Goal: Information Seeking & Learning: Learn about a topic

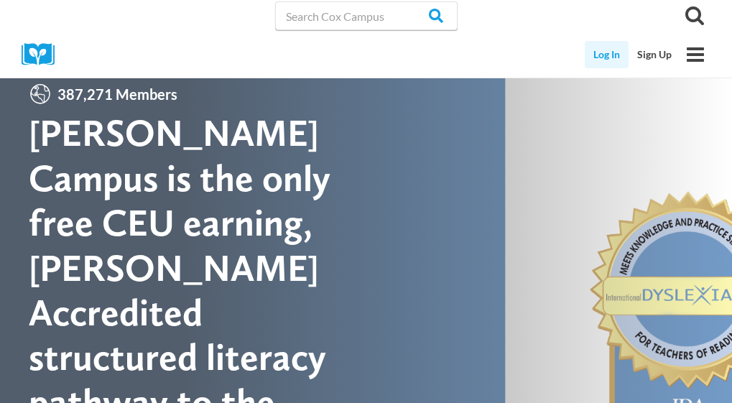
drag, startPoint x: 0, startPoint y: 0, endPoint x: 600, endPoint y: 61, distance: 603.6
click at [600, 61] on link "Log In" at bounding box center [607, 54] width 44 height 27
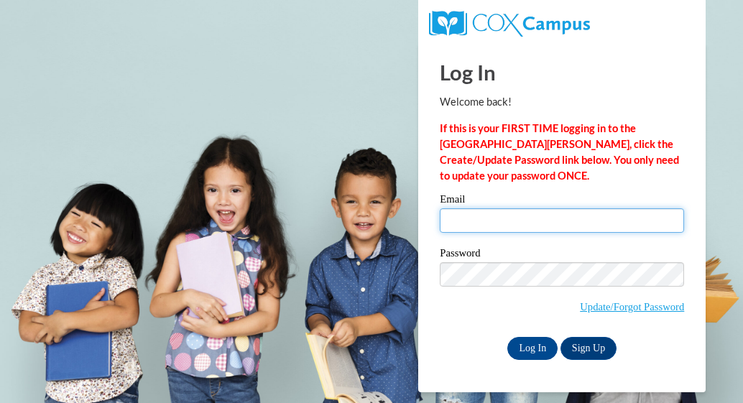
click at [490, 217] on input "Email" at bounding box center [562, 220] width 244 height 24
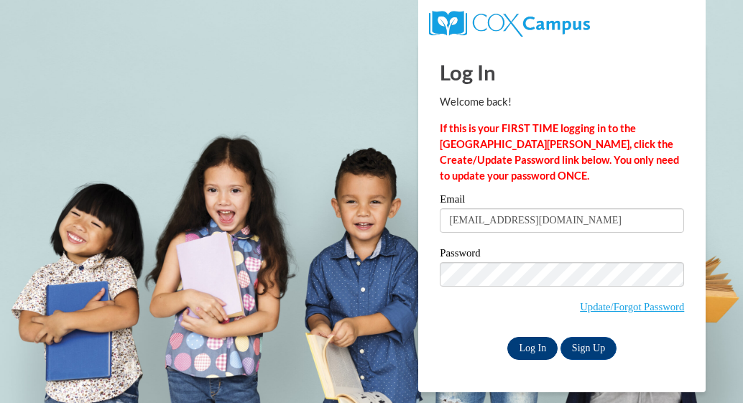
type input "[EMAIL_ADDRESS][DOMAIN_NAME]"
click at [532, 355] on input "Log In" at bounding box center [532, 348] width 50 height 23
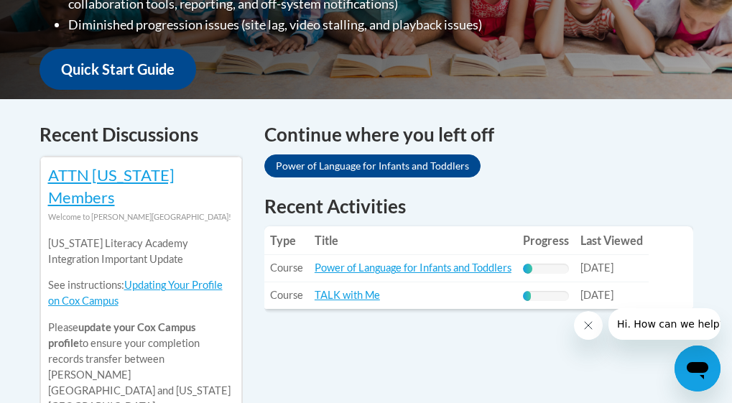
scroll to position [584, 0]
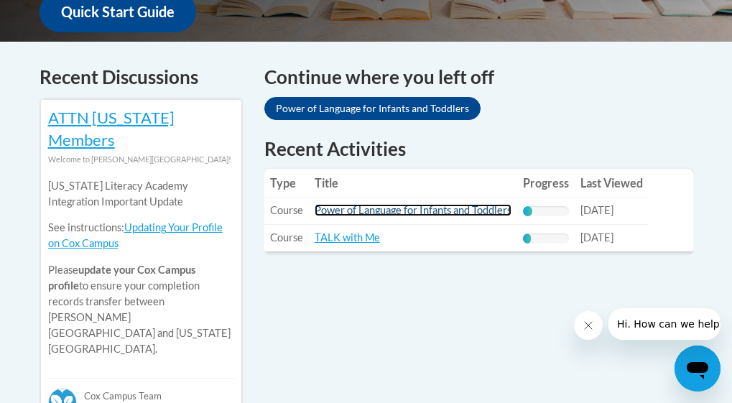
click at [456, 206] on link "Power of Language for Infants and Toddlers" at bounding box center [413, 210] width 197 height 12
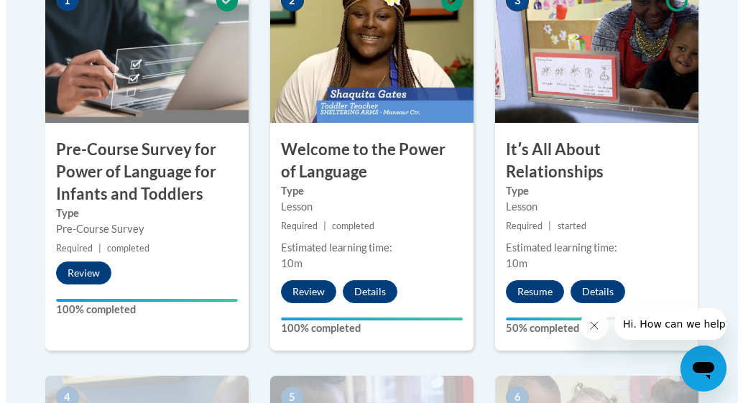
scroll to position [546, 0]
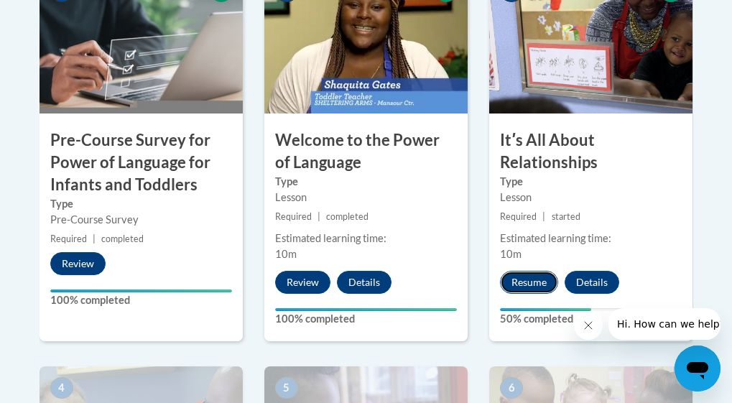
click at [521, 282] on button "Resume" at bounding box center [529, 282] width 58 height 23
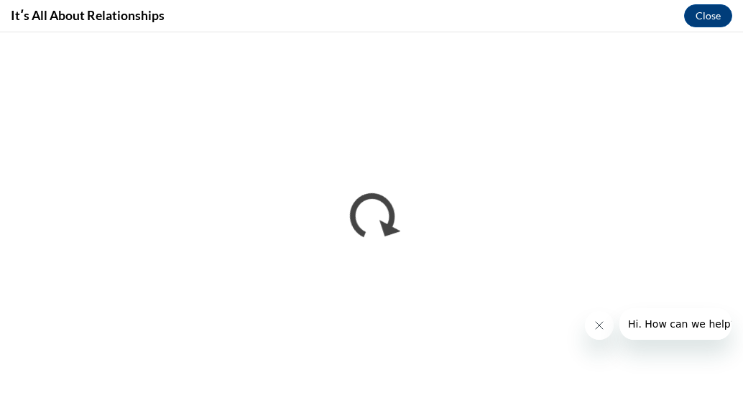
scroll to position [0, 0]
click at [597, 319] on button "Close message from company" at bounding box center [598, 325] width 29 height 29
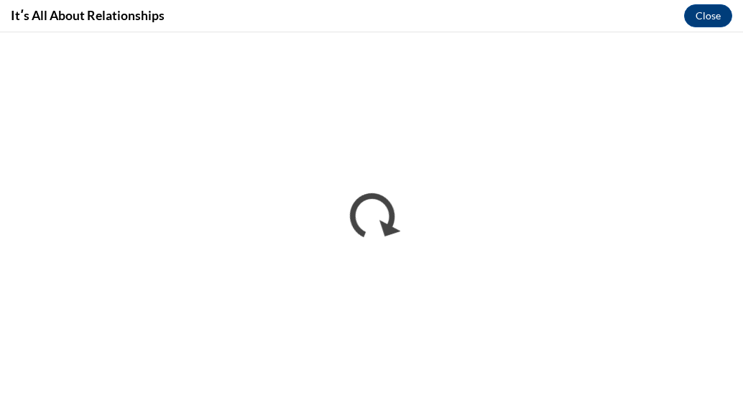
click at [335, 24] on div "Itʹs All About Relationships Close" at bounding box center [371, 16] width 743 height 32
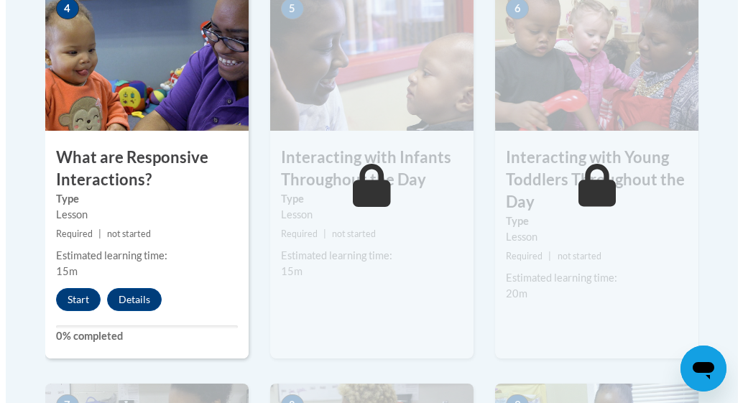
scroll to position [935, 0]
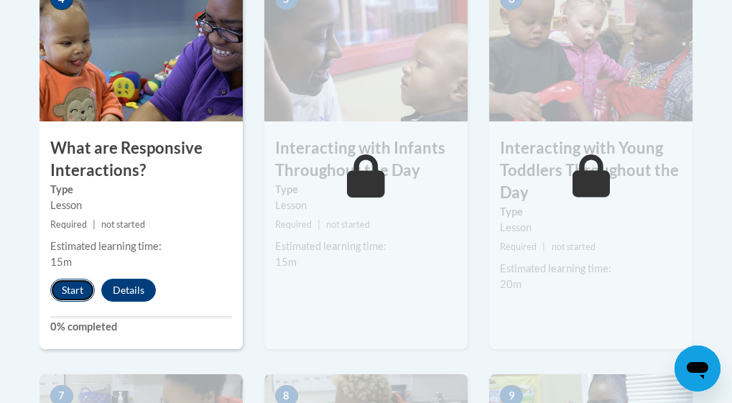
click at [78, 285] on button "Start" at bounding box center [72, 290] width 45 height 23
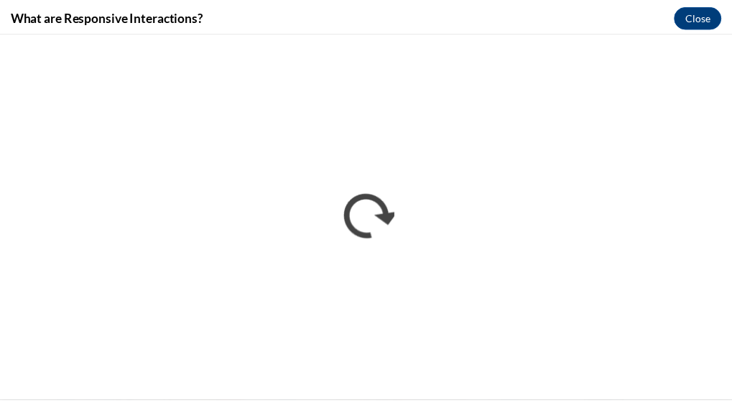
scroll to position [0, 0]
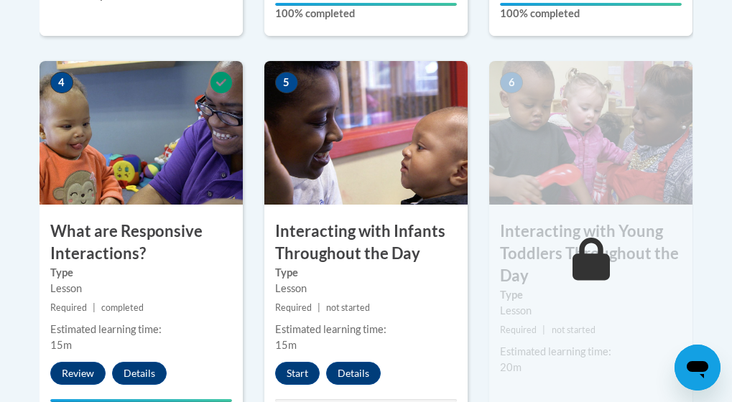
scroll to position [858, 0]
